Goal: Obtain resource: Download file/media

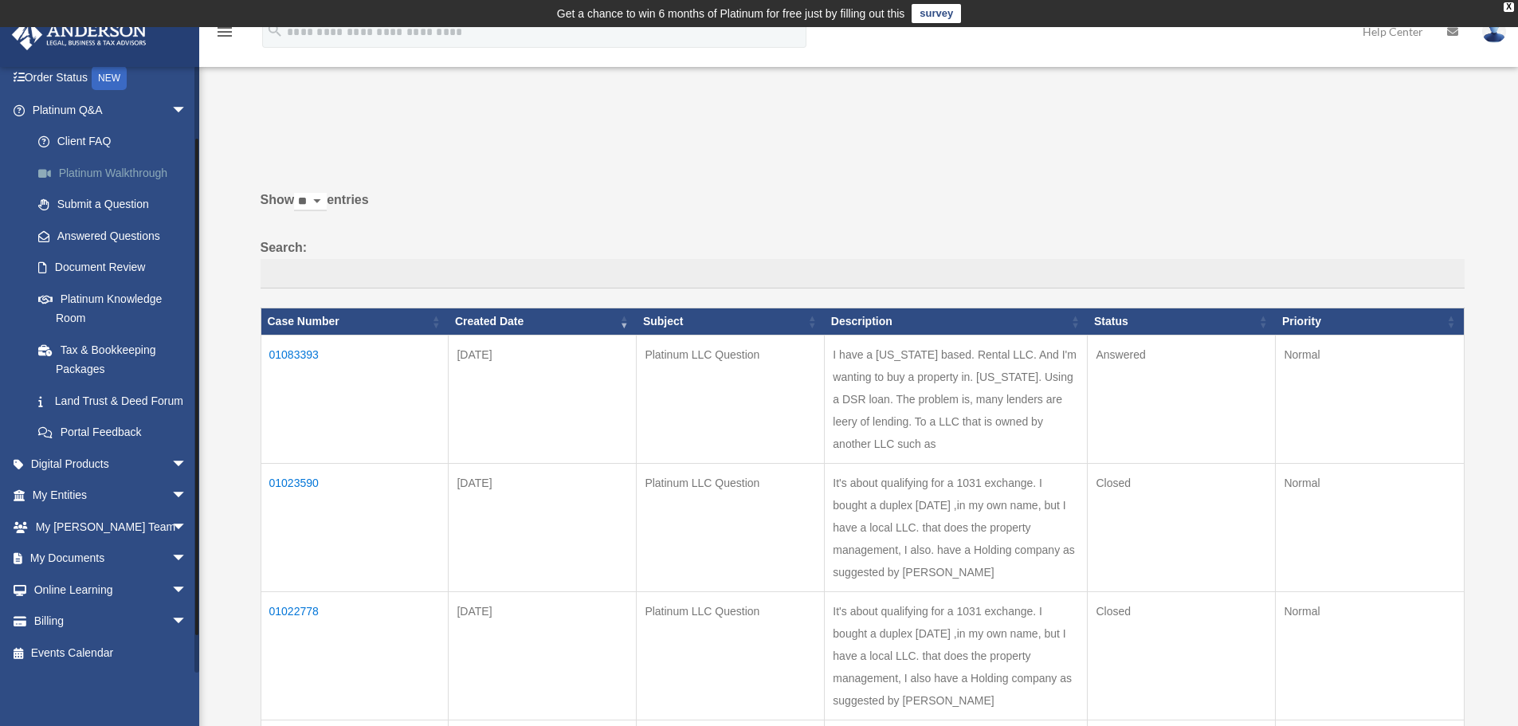
scroll to position [122, 0]
click at [171, 561] on span "arrow_drop_down" at bounding box center [187, 559] width 32 height 33
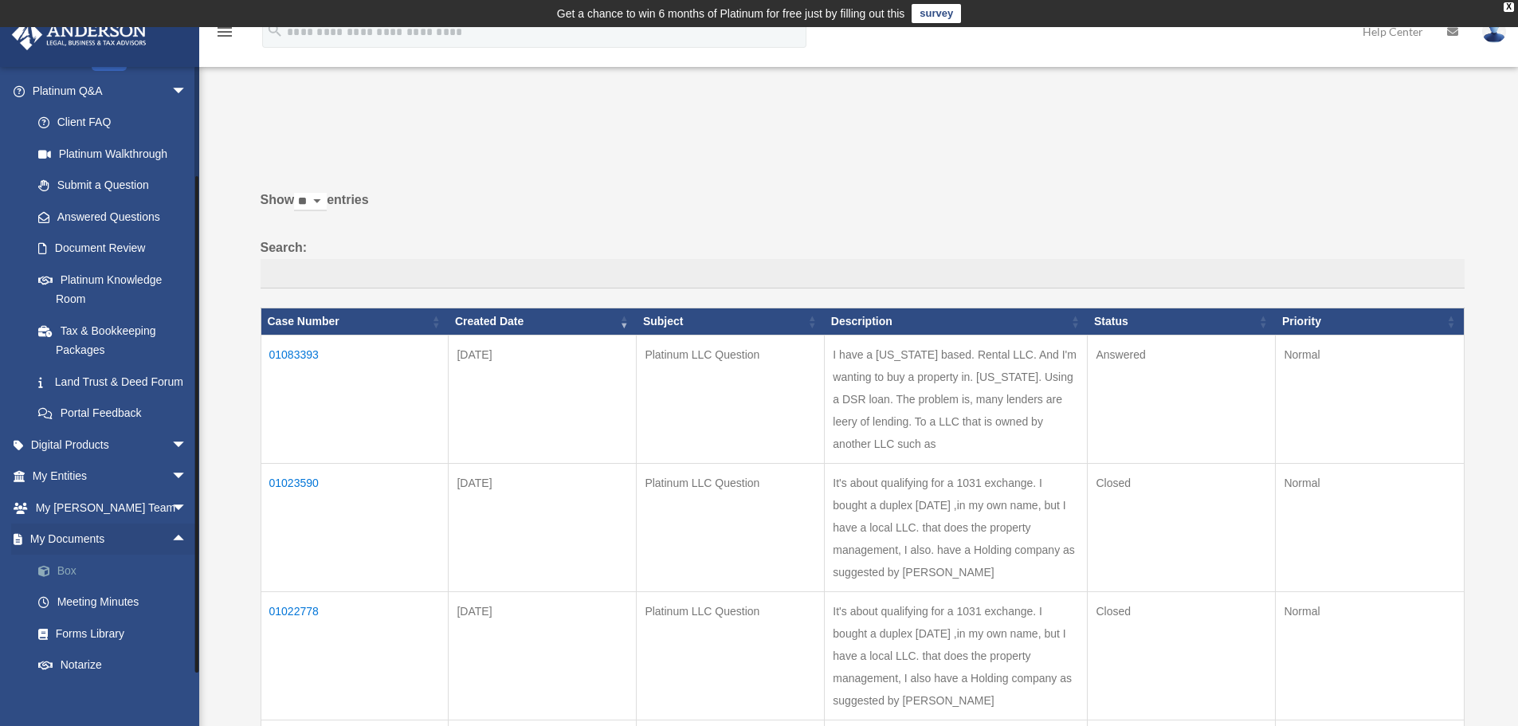
click at [65, 586] on link "Box" at bounding box center [116, 571] width 189 height 32
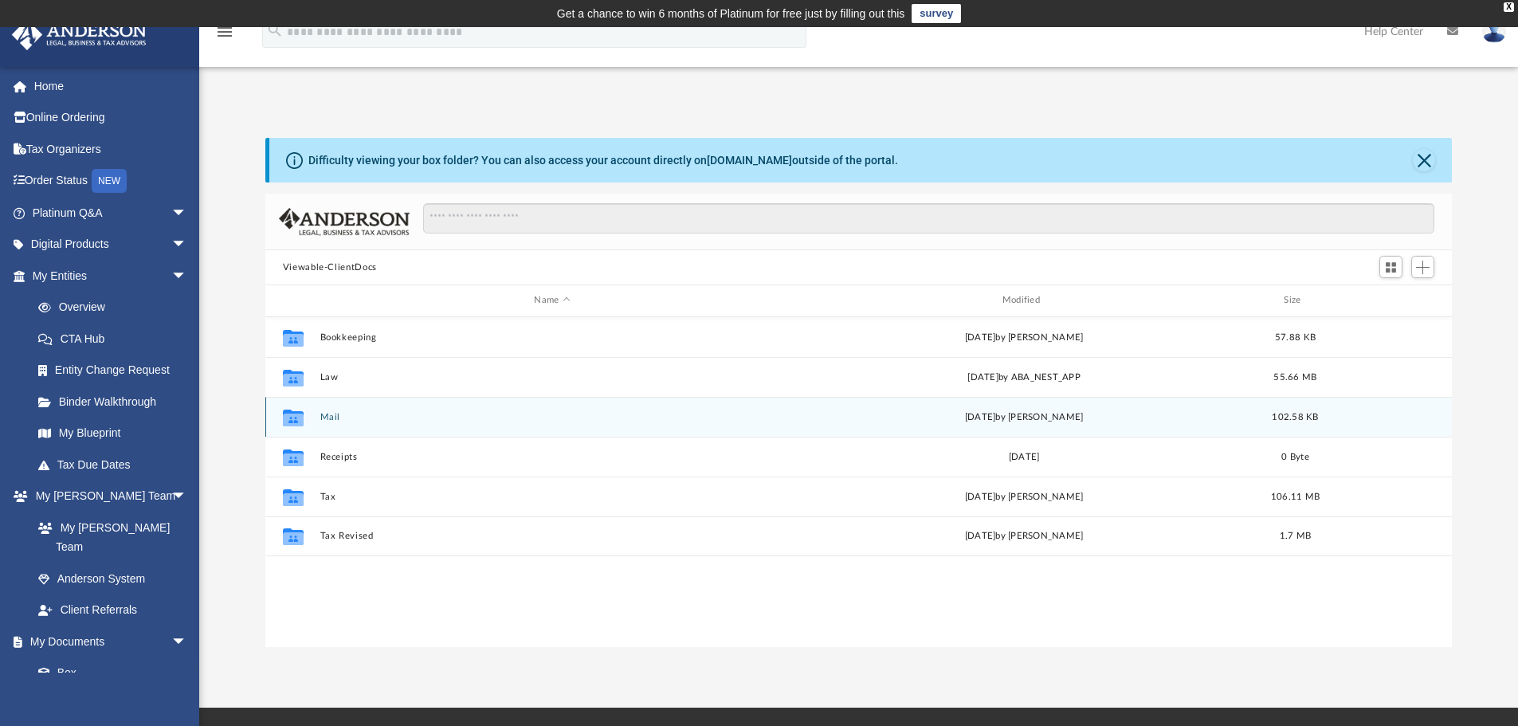
scroll to position [351, 1175]
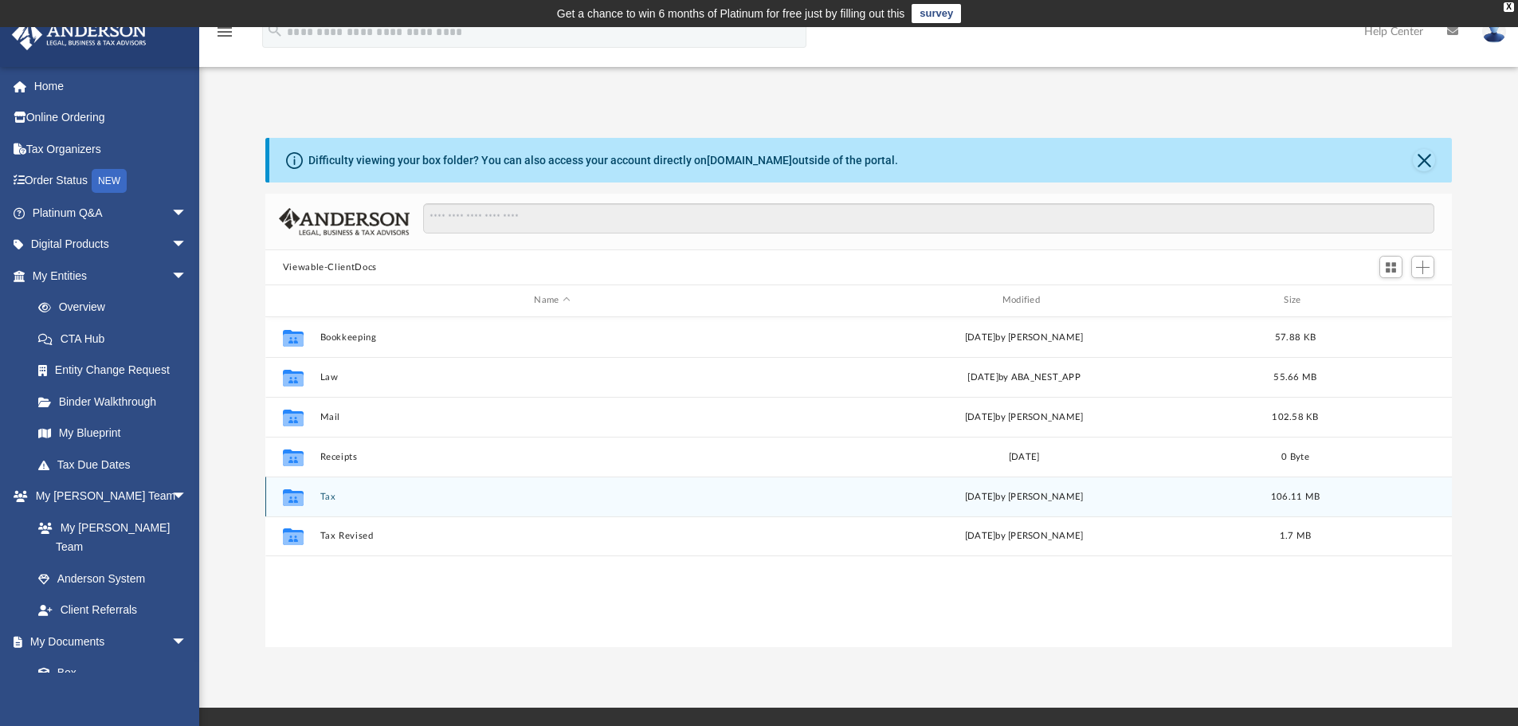
click at [296, 503] on icon "grid" at bounding box center [293, 498] width 21 height 13
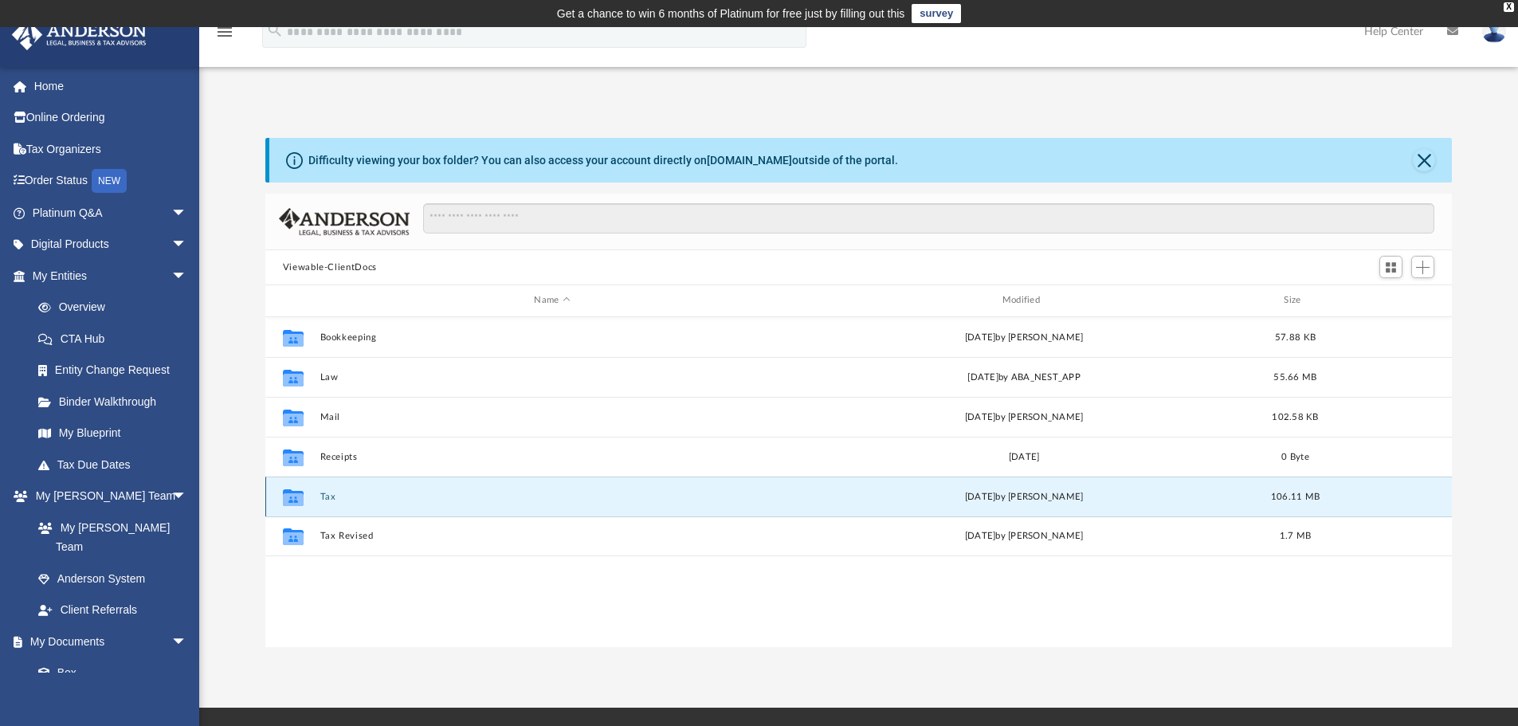
click at [330, 496] on button "Tax" at bounding box center [552, 497] width 465 height 10
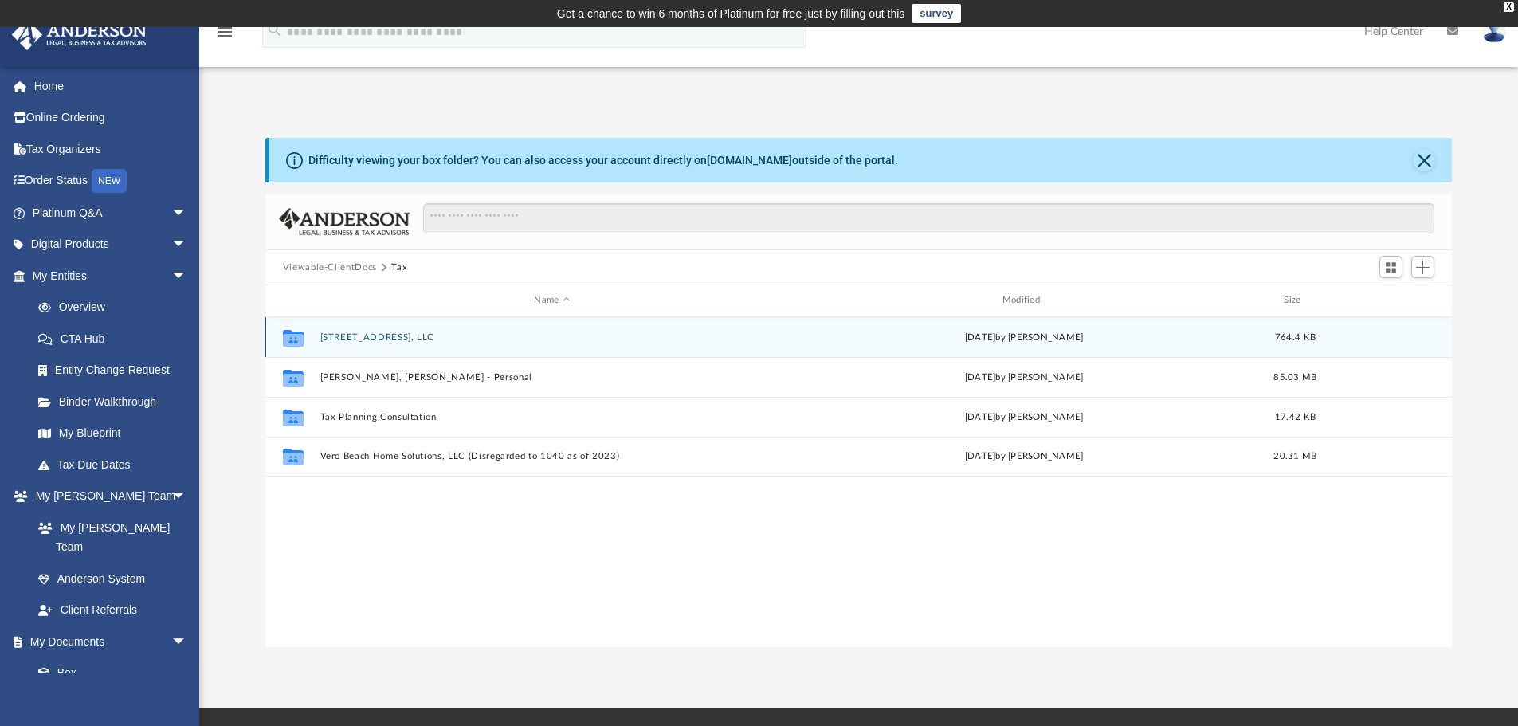
click at [378, 338] on button "108 Flint St, LLC" at bounding box center [552, 337] width 465 height 10
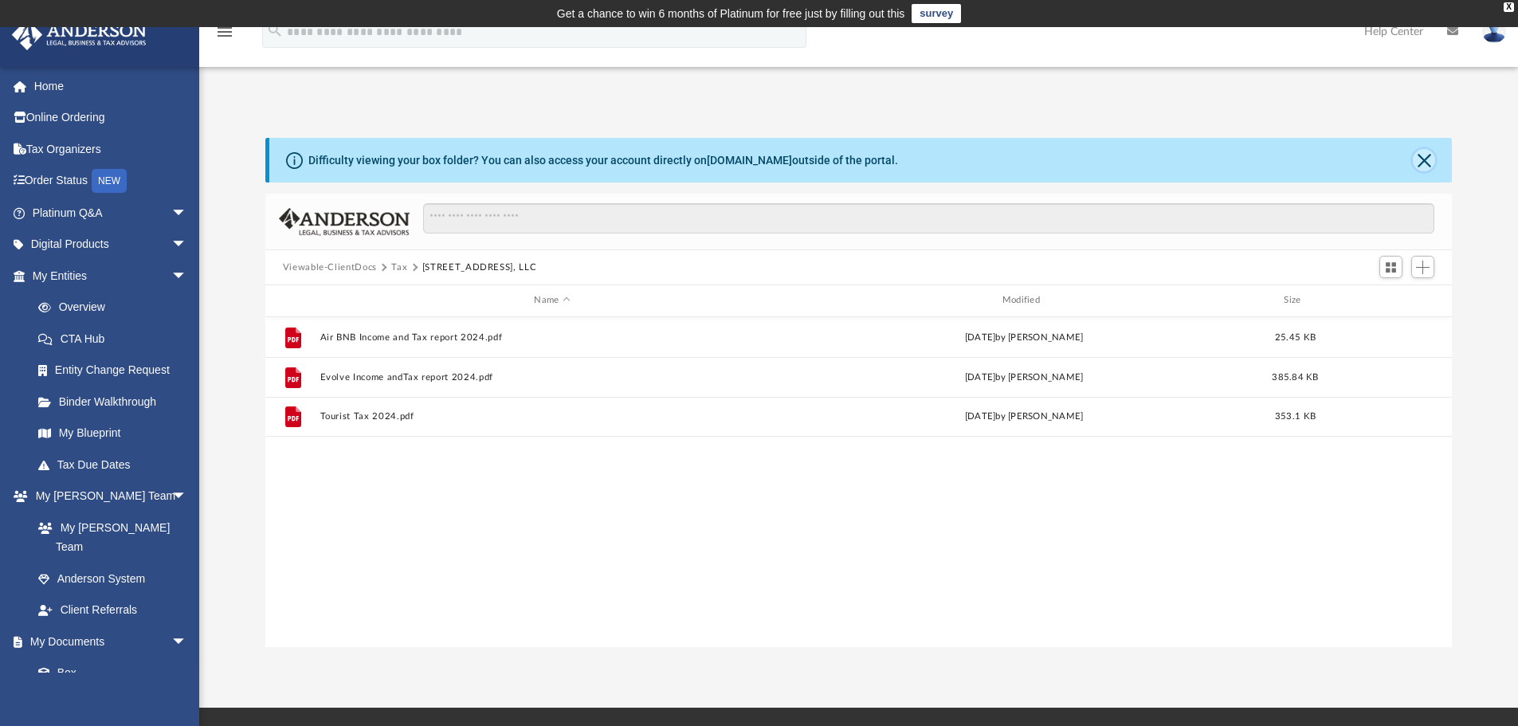
click at [1419, 161] on button "Close" at bounding box center [1424, 160] width 22 height 22
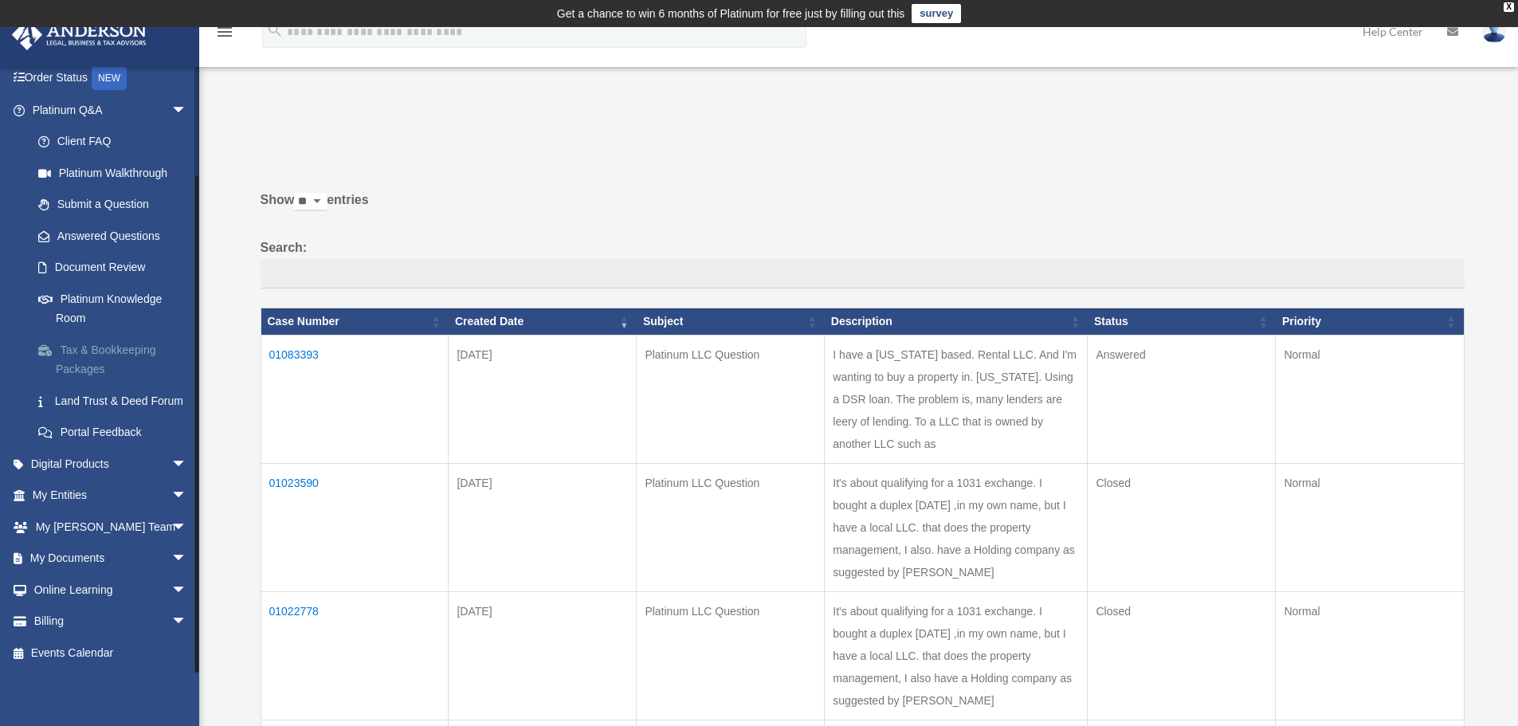
scroll to position [80, 0]
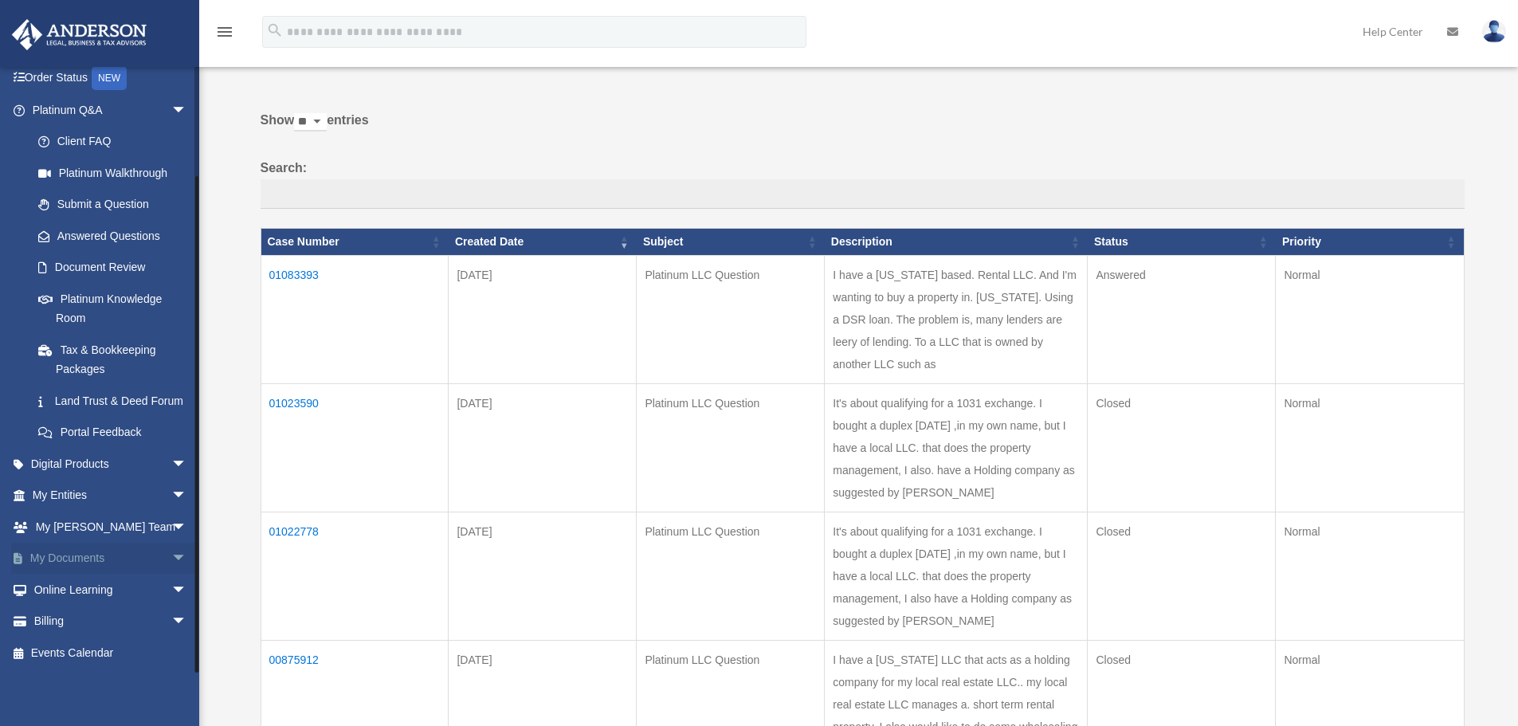
click at [58, 559] on link "My Documents arrow_drop_down" at bounding box center [111, 559] width 200 height 32
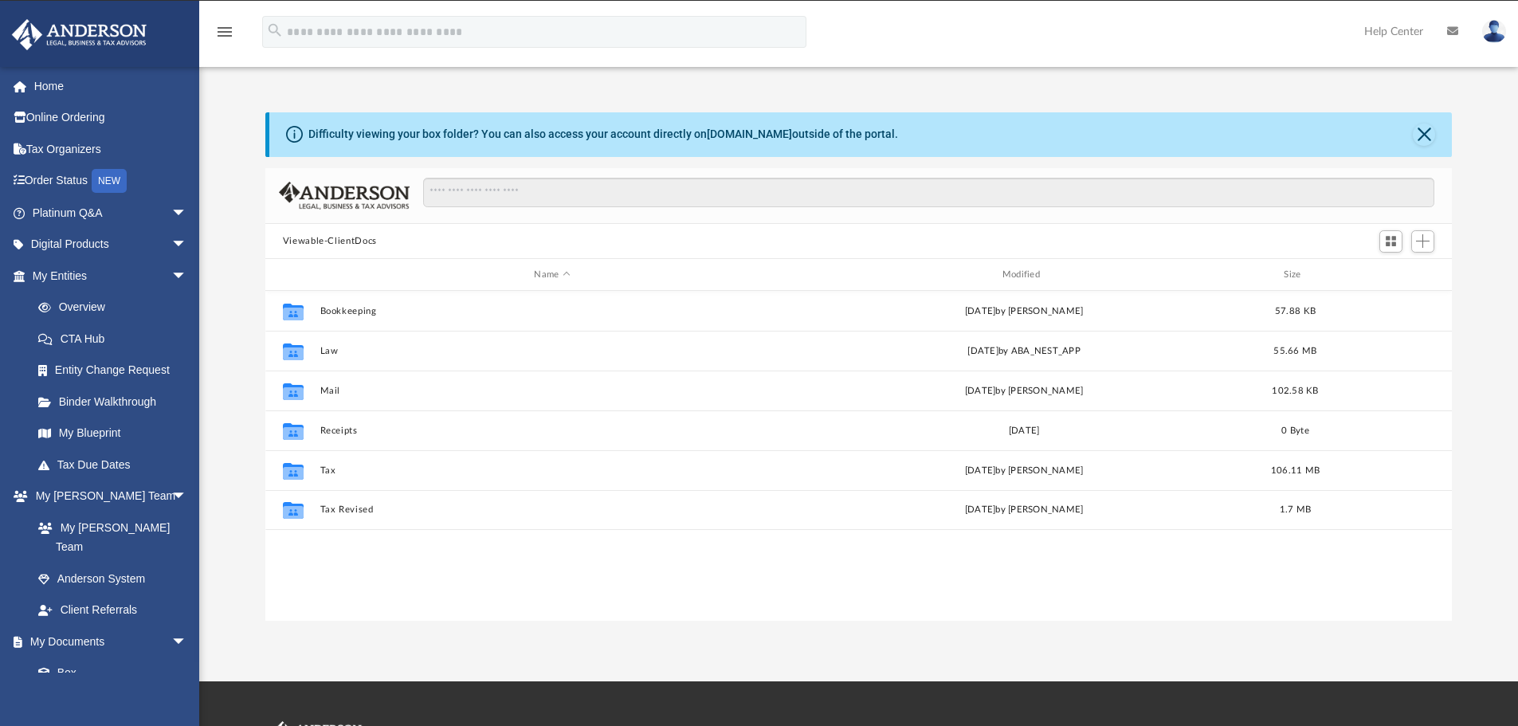
scroll to position [351, 1175]
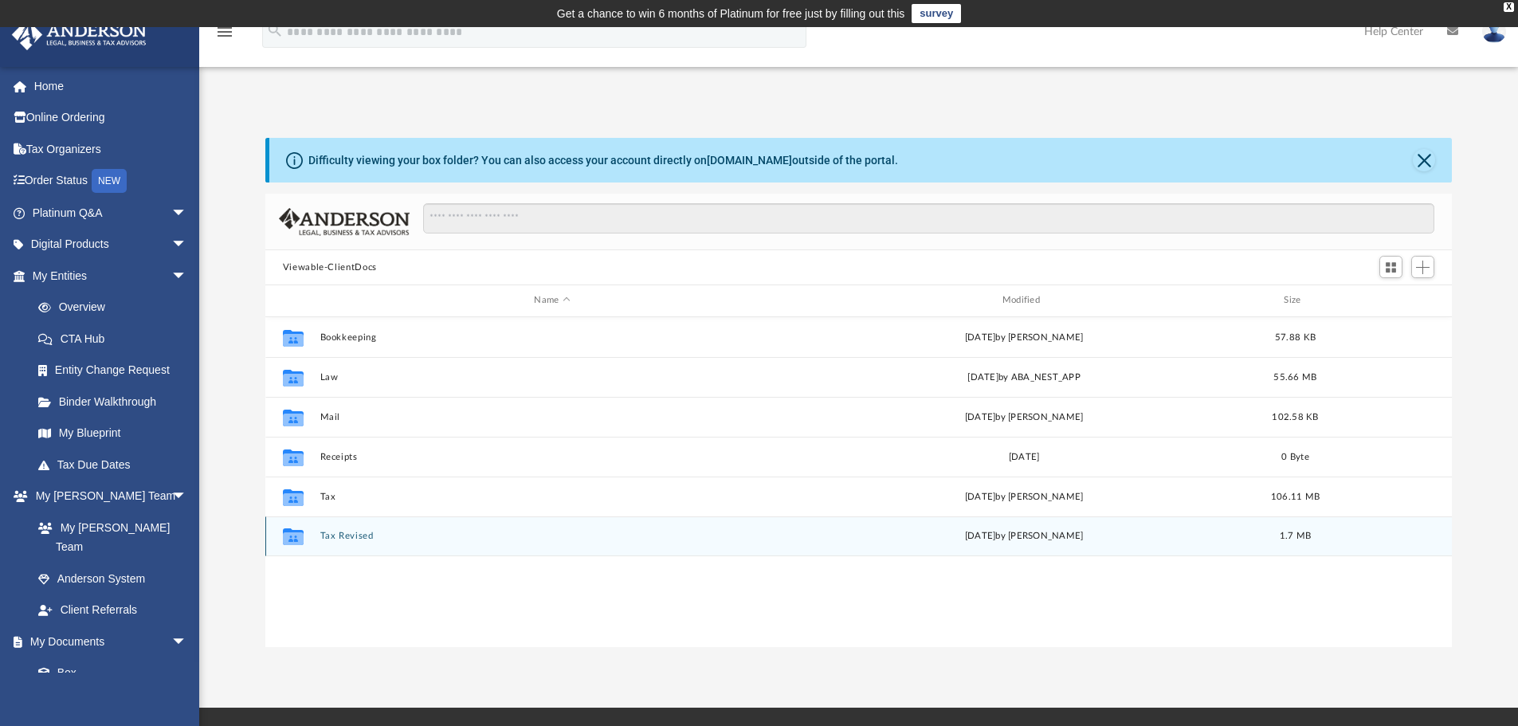
click at [303, 538] on icon "grid" at bounding box center [293, 538] width 21 height 13
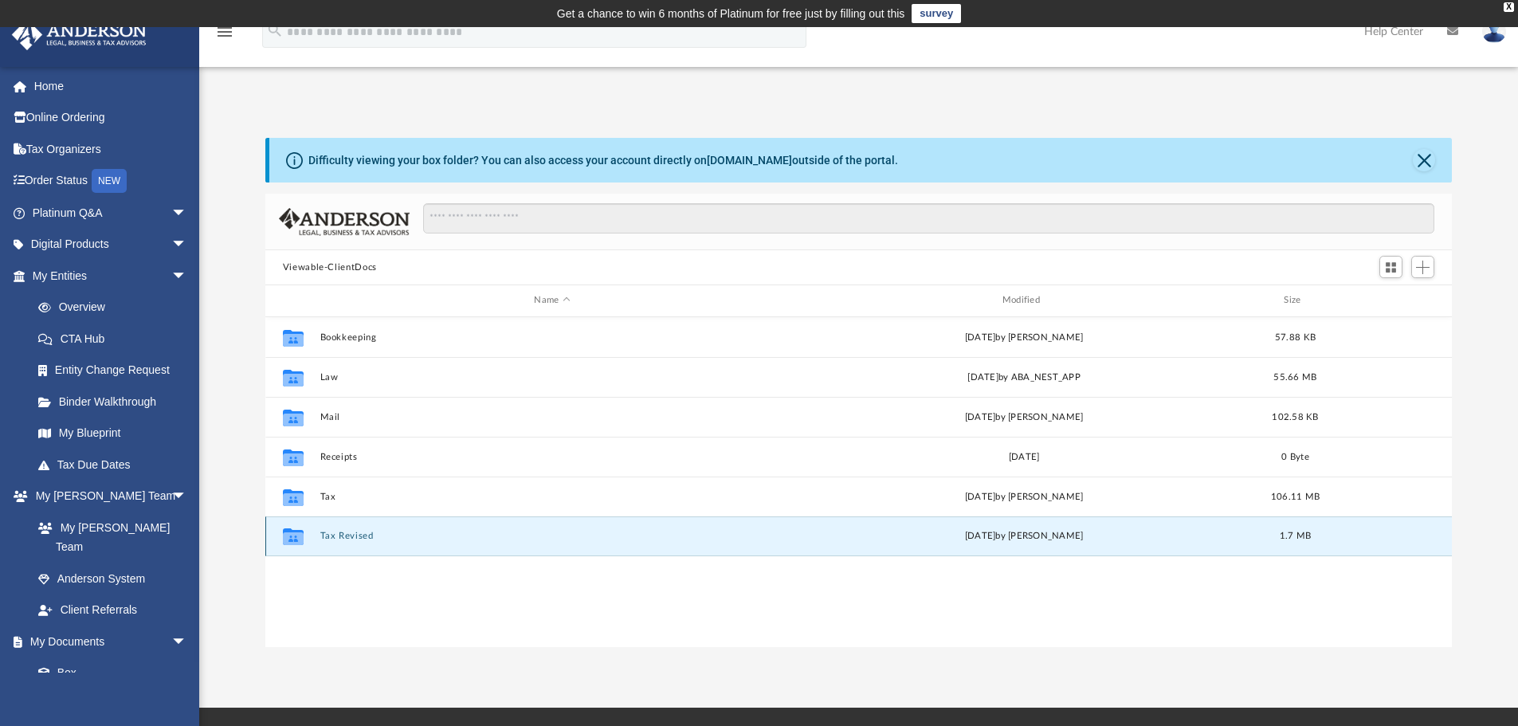
click at [351, 539] on button "Tax Revised" at bounding box center [552, 536] width 465 height 10
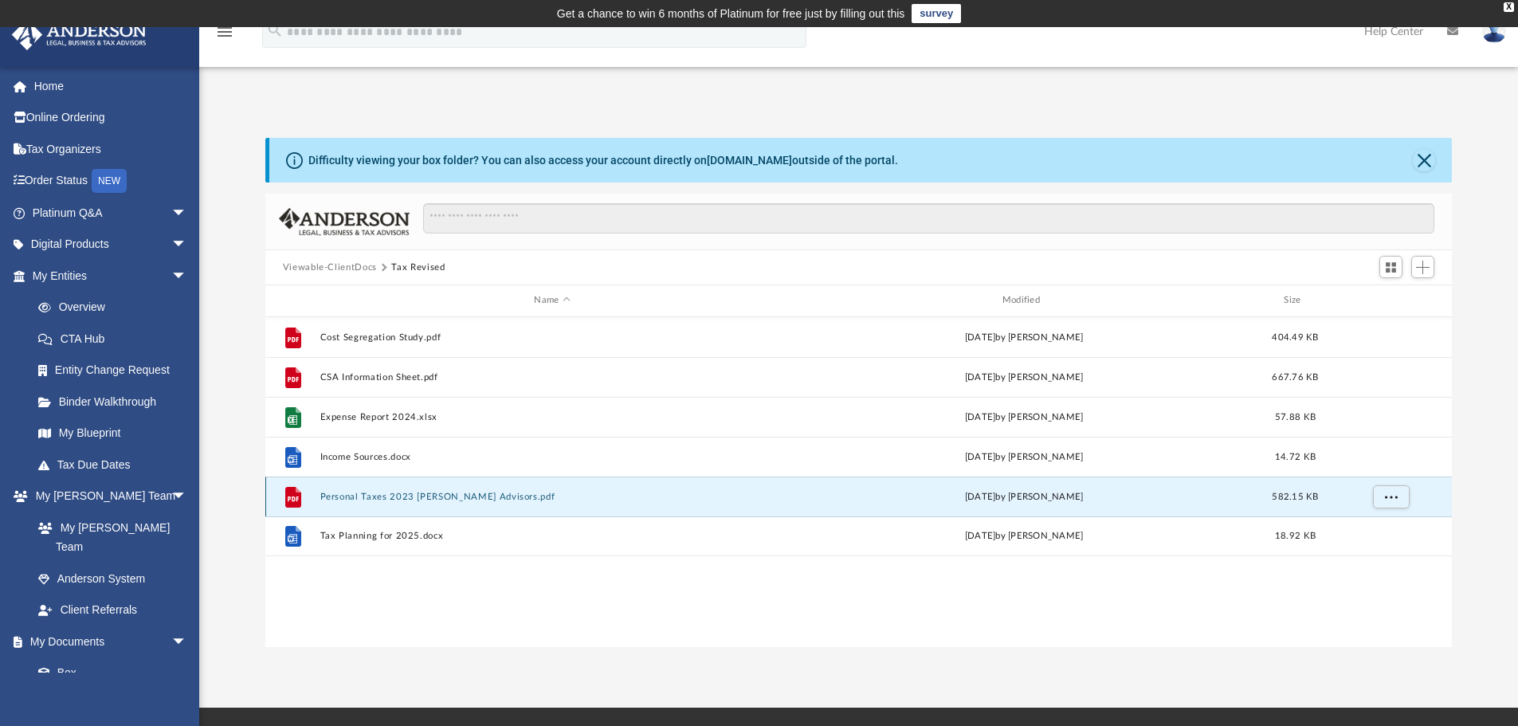
click at [463, 497] on button "Personal Taxes 2023 [PERSON_NAME] Advisors.pdf" at bounding box center [552, 497] width 465 height 10
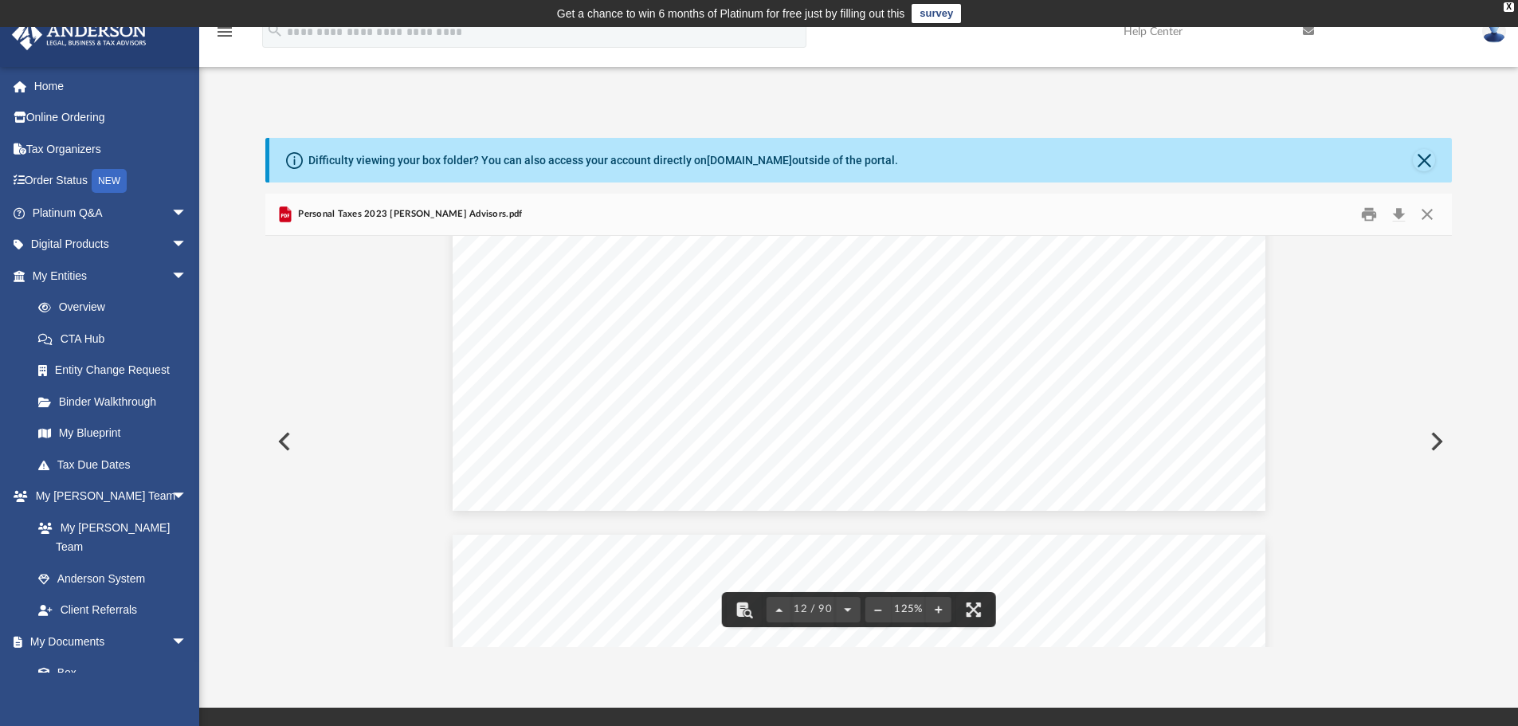
scroll to position [12591, 0]
click at [1366, 217] on button "Print" at bounding box center [1369, 214] width 32 height 25
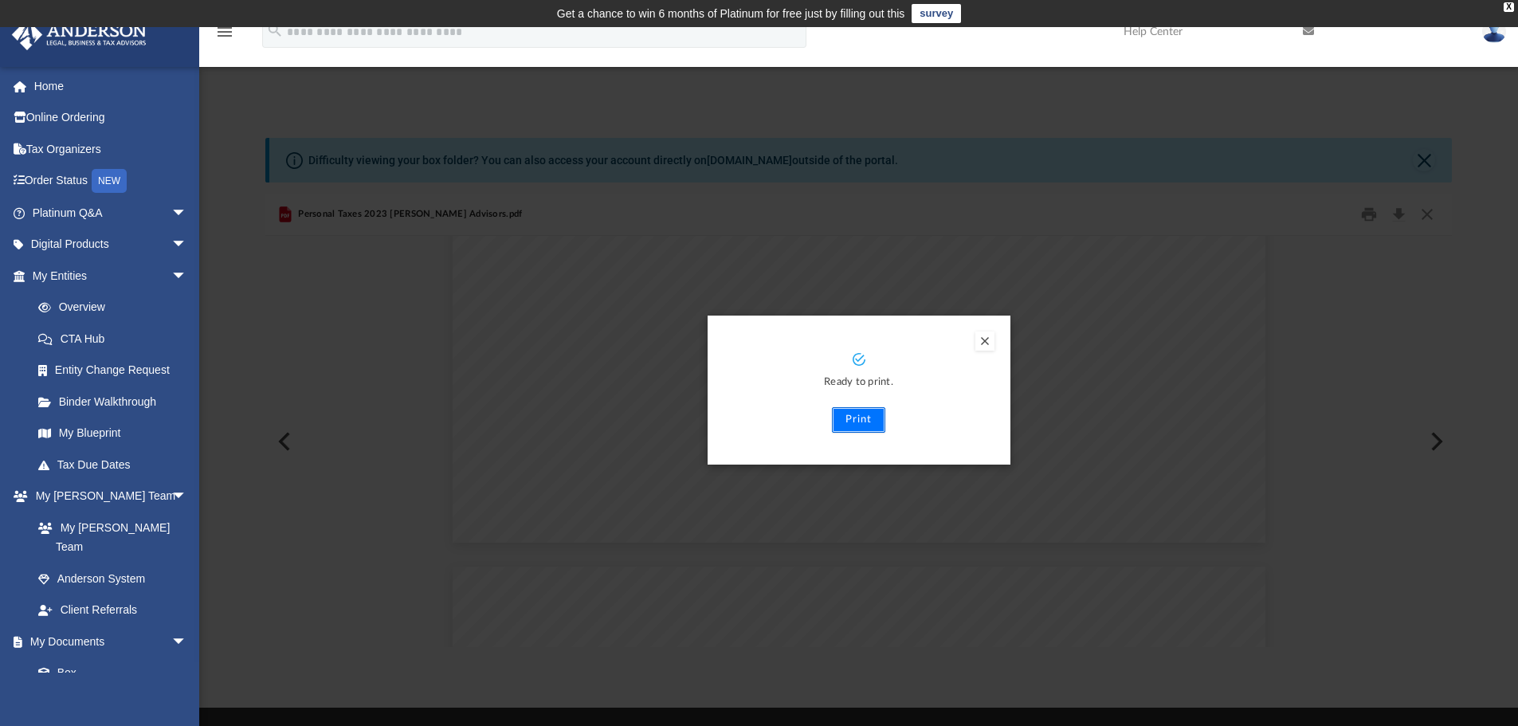
click at [863, 418] on button "Print" at bounding box center [858, 419] width 53 height 25
